Goal: Ask a question: Seek information or help from site administrators or community

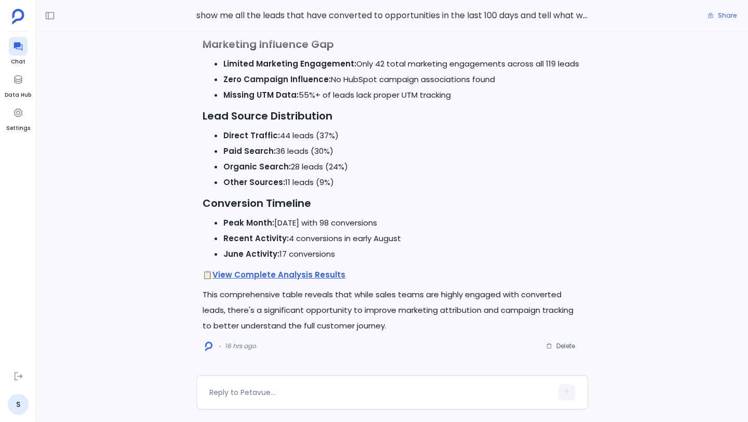
scroll to position [0, 1074]
click at [18, 53] on div at bounding box center [18, 46] width 19 height 19
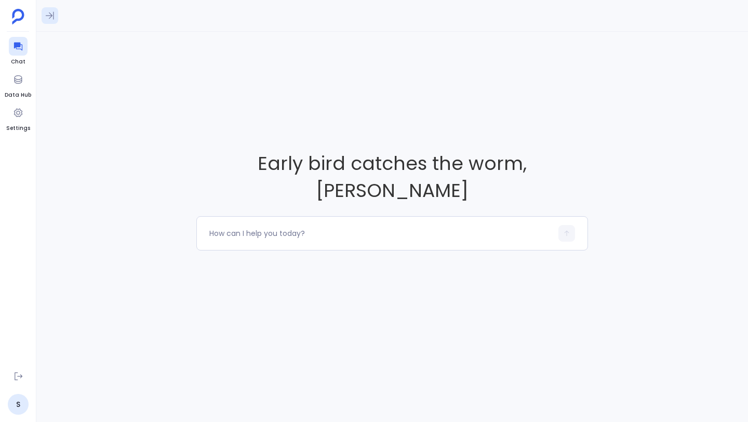
click at [49, 15] on icon at bounding box center [50, 15] width 10 height 10
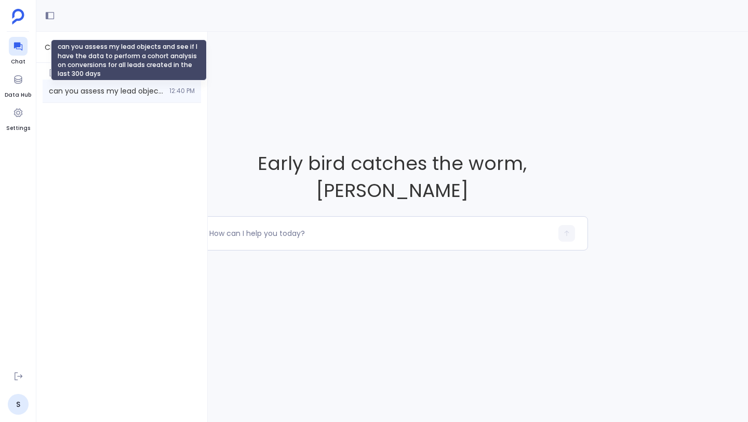
click at [77, 89] on span "can you assess my lead objects and see if I have the data to perform a cohort a…" at bounding box center [106, 91] width 114 height 10
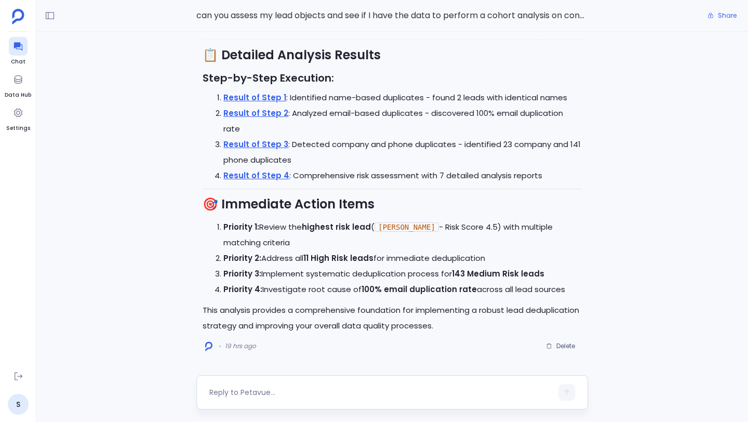
click at [316, 392] on textarea at bounding box center [380, 392] width 343 height 10
type textarea "can you now assess opportunities object?"
click at [570, 390] on icon "button" at bounding box center [566, 392] width 7 height 7
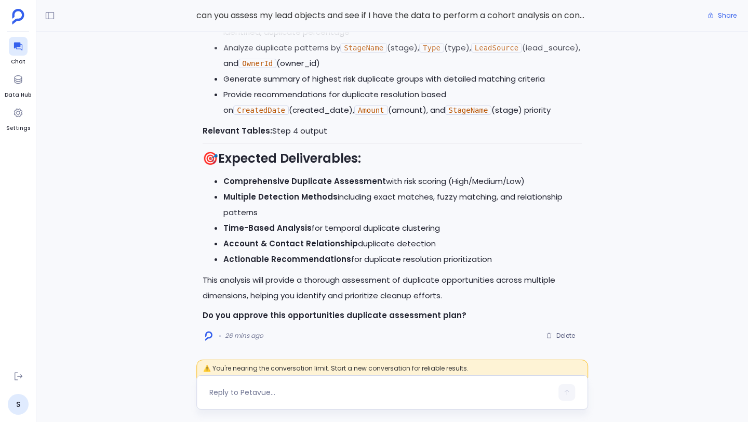
click at [323, 398] on div at bounding box center [380, 392] width 343 height 17
click at [316, 392] on textarea at bounding box center [380, 392] width 343 height 10
type textarea "approve"
click at [566, 396] on button "button" at bounding box center [567, 392] width 17 height 17
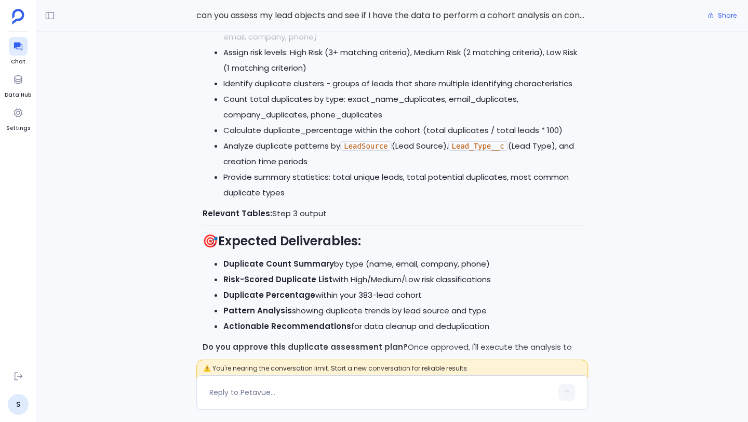
scroll to position [-7317, 0]
